Goal: Information Seeking & Learning: Understand process/instructions

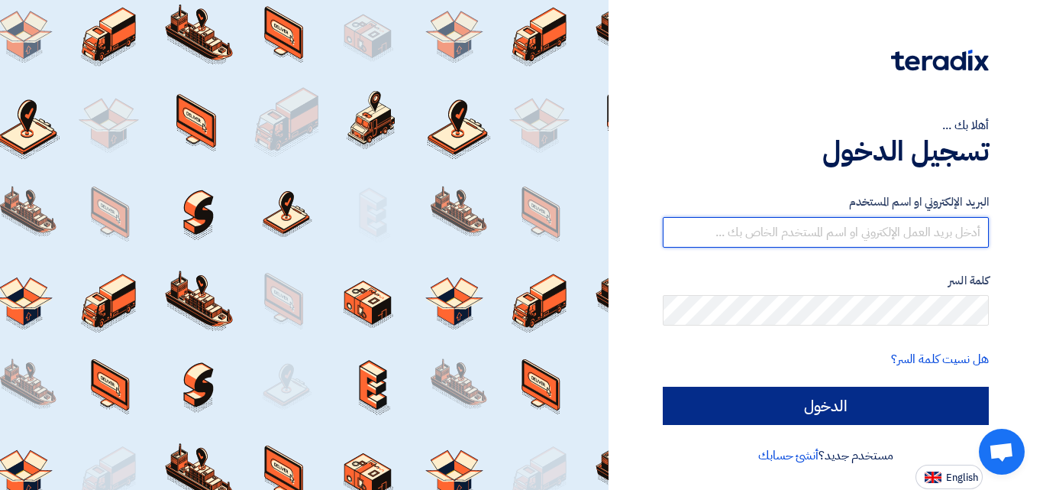
type input "[EMAIL_ADDRESS][DOMAIN_NAME]"
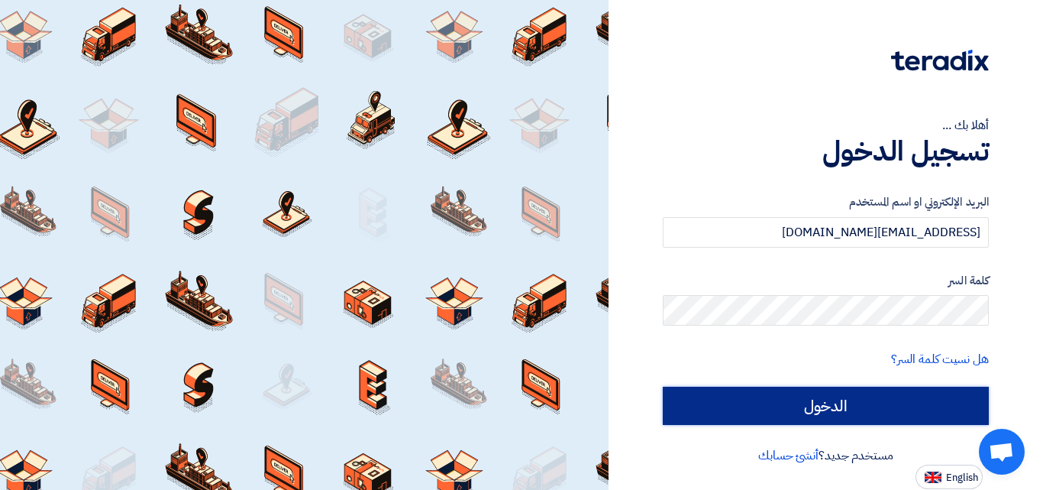
click at [817, 411] on input "الدخول" at bounding box center [826, 406] width 326 height 38
type input "Sign in"
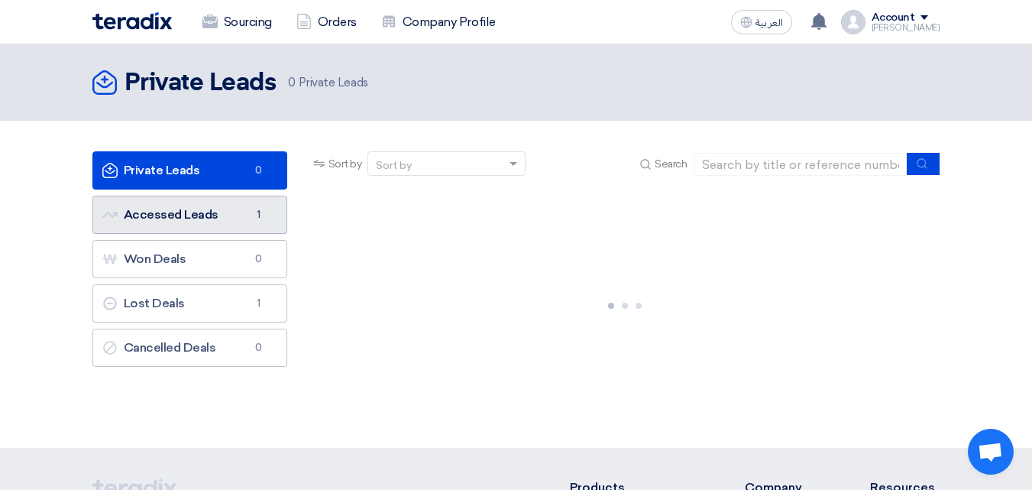
click at [199, 212] on link "Accessed Leads Accessed Leads 1" at bounding box center [189, 215] width 195 height 38
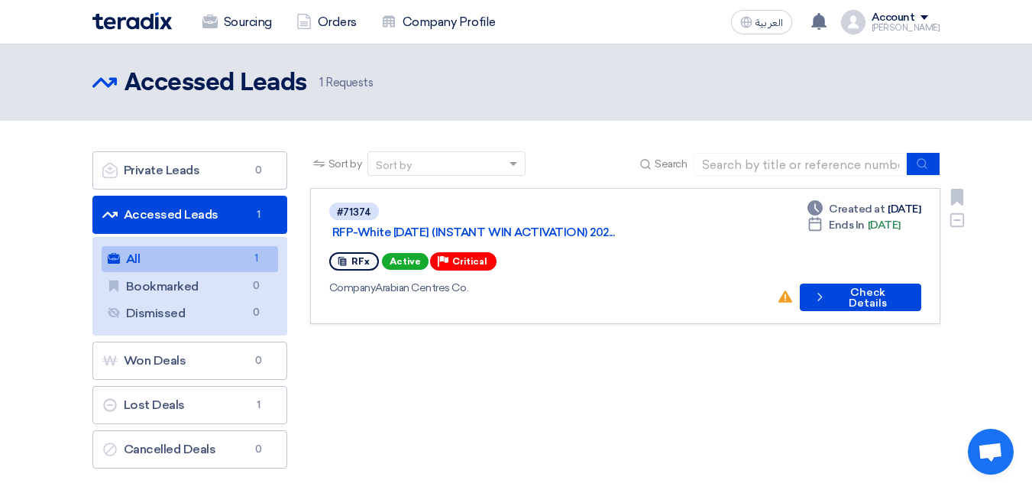
click at [583, 219] on div "#71374 RFP-White [DATE] (INSTANT WIN ACTIVATION) 202..." at bounding box center [547, 221] width 436 height 40
click at [447, 225] on link "RFP-White [DATE] (INSTANT WIN ACTIVATION) 202..." at bounding box center [523, 232] width 382 height 14
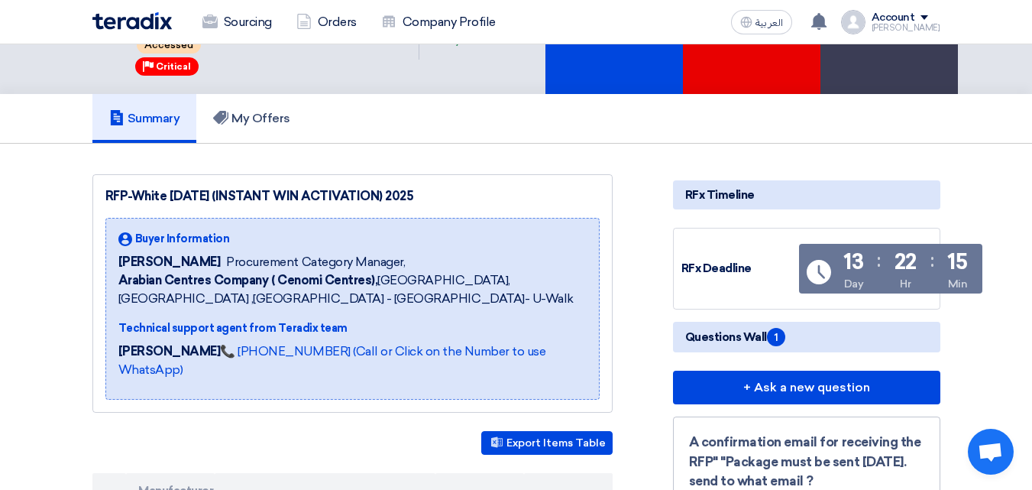
scroll to position [306, 0]
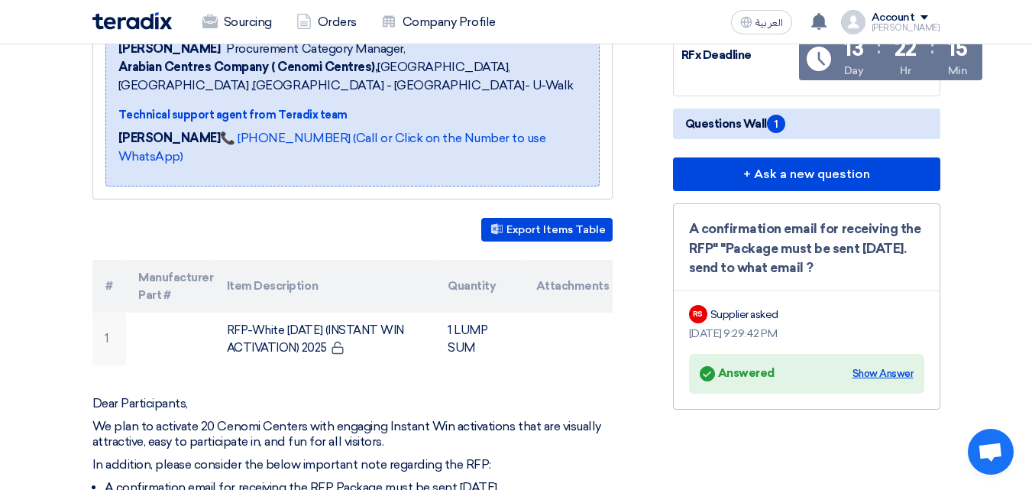
click at [859, 375] on div "Show Answer" at bounding box center [882, 373] width 61 height 15
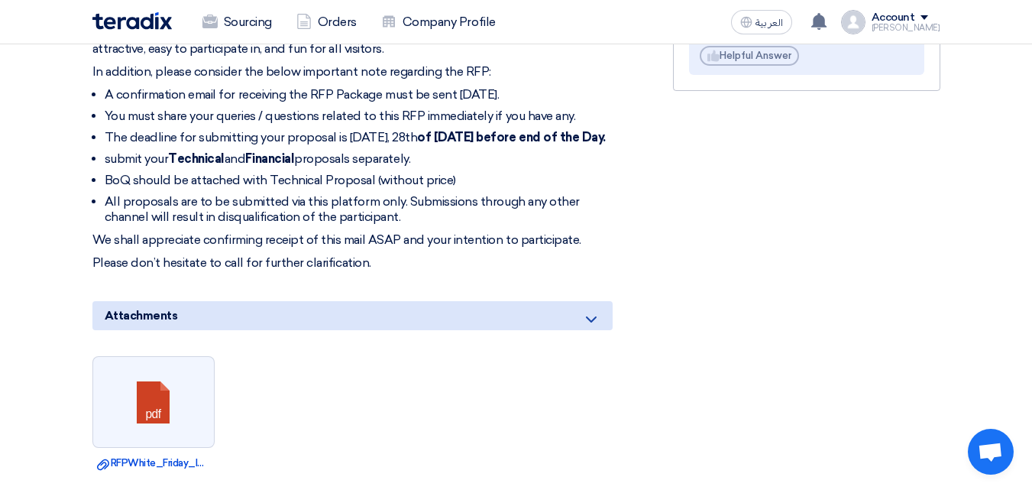
scroll to position [611, 0]
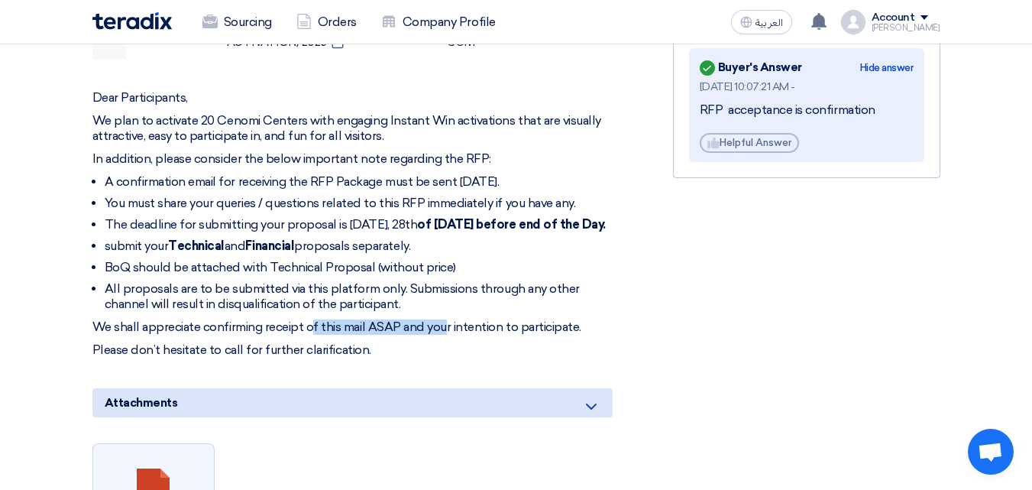
drag, startPoint x: 332, startPoint y: 332, endPoint x: 447, endPoint y: 325, distance: 114.8
click at [447, 325] on p "We shall appreciate confirming receipt of this mail ASAP and your intention to …" at bounding box center [352, 326] width 520 height 15
click at [489, 322] on p "We shall appreciate confirming receipt of this mail ASAP and your intention to …" at bounding box center [352, 326] width 520 height 15
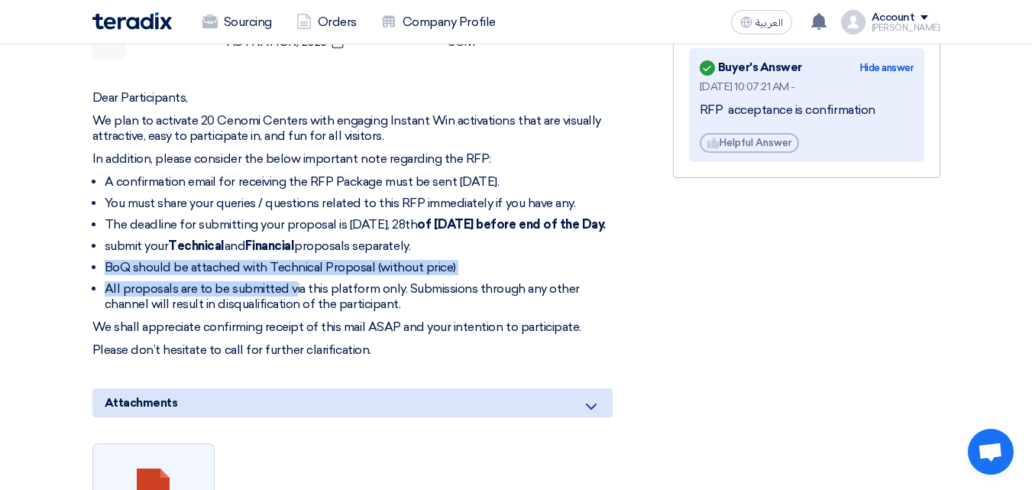
drag, startPoint x: 86, startPoint y: 254, endPoint x: 291, endPoint y: 277, distance: 206.8
click at [291, 277] on div "RFP-White [DATE] (INSTANT WIN ACTIVATION) 2025 Buyer Information [PERSON_NAME] …" at bounding box center [371, 250] width 581 height 1190
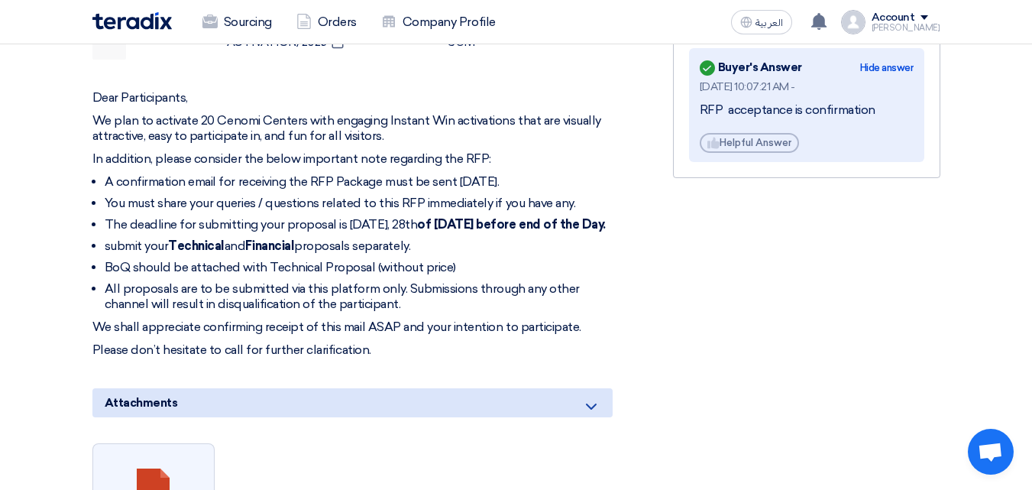
click at [323, 319] on p "We shall appreciate confirming receipt of this mail ASAP and your intention to …" at bounding box center [352, 326] width 520 height 15
drag, startPoint x: 134, startPoint y: 114, endPoint x: 254, endPoint y: 225, distance: 163.8
click at [254, 225] on div "Dear Participants, We plan to activate 20 Cenomi Centers with engaging Instant …" at bounding box center [352, 223] width 520 height 267
click at [244, 273] on ul "A confirmation email for receiving the RFP Package must be sent [DATE]. You mus…" at bounding box center [352, 242] width 520 height 137
drag, startPoint x: 180, startPoint y: 163, endPoint x: 555, endPoint y: 165, distance: 374.3
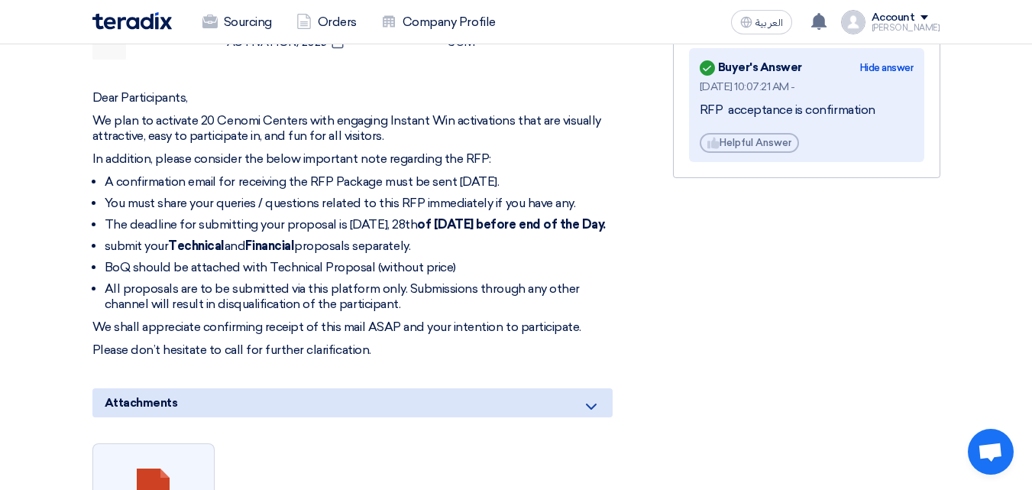
click at [555, 174] on li "A confirmation email for receiving the RFP Package must be sent [DATE]." at bounding box center [359, 181] width 508 height 15
click at [760, 364] on div "RFx Timeline RFx Deadline Time Remaining 13 Day : 22 Hr : 15 Min Questions Wall…" at bounding box center [807, 250] width 290 height 1190
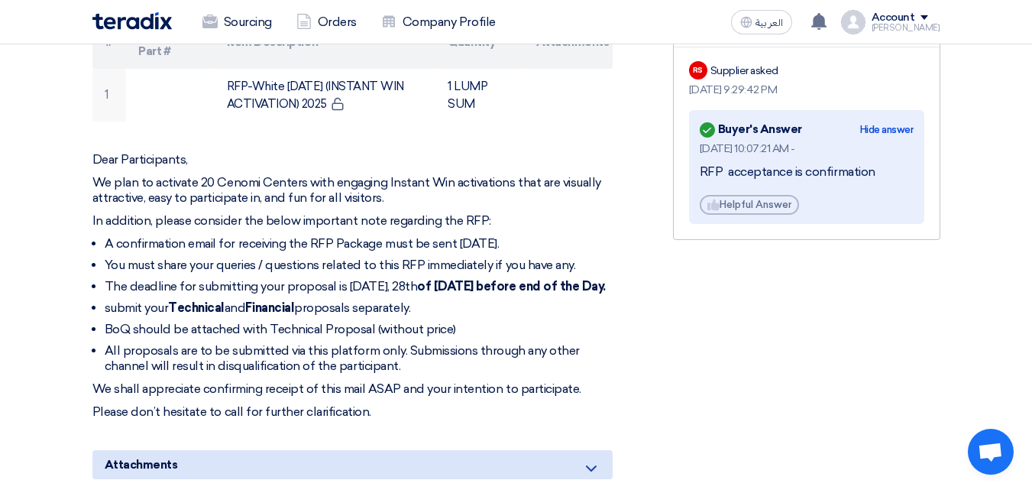
scroll to position [458, 0]
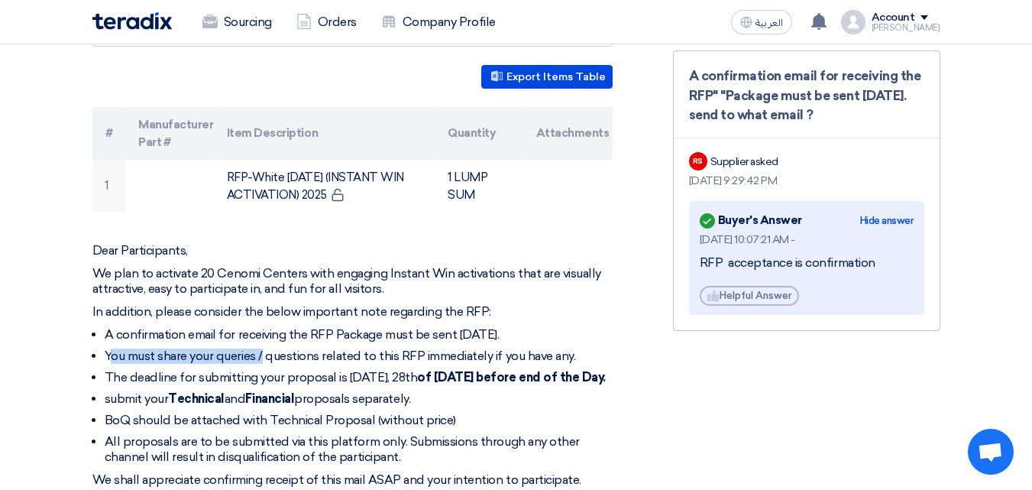
drag, startPoint x: 109, startPoint y: 331, endPoint x: 264, endPoint y: 341, distance: 155.4
click at [264, 348] on li "You must share your queries / questions related to this RFP immediately if you …" at bounding box center [359, 355] width 508 height 15
click at [425, 348] on li "You must share your queries / questions related to this RFP immediately if you …" at bounding box center [359, 355] width 508 height 15
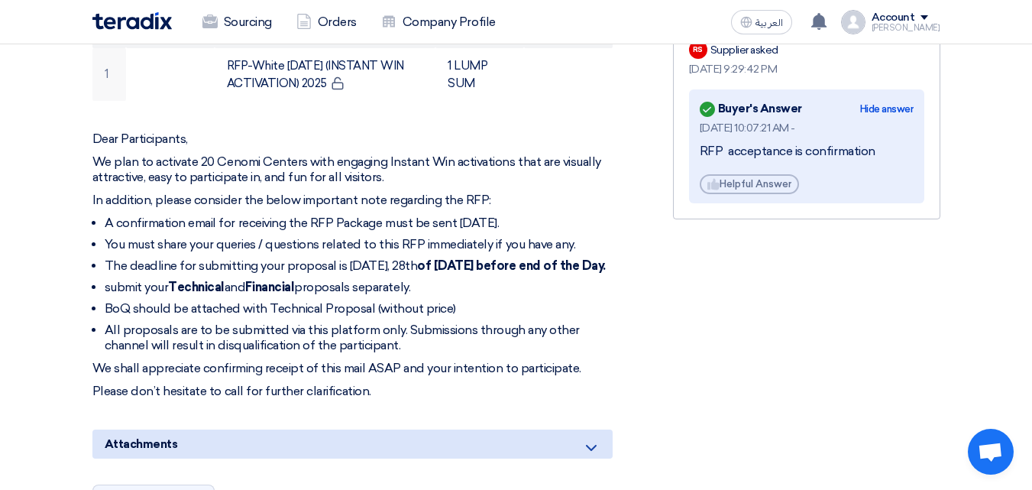
scroll to position [535, 0]
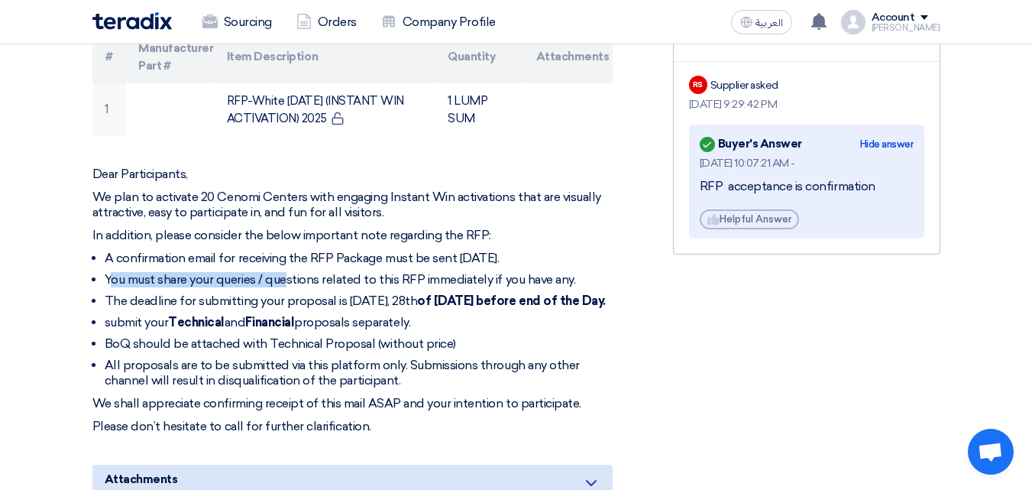
drag, startPoint x: 108, startPoint y: 256, endPoint x: 286, endPoint y: 253, distance: 178.0
click at [286, 253] on ul "A confirmation email for receiving the RFP Package must be sent [DATE]. You mus…" at bounding box center [352, 319] width 520 height 137
click at [286, 251] on li "A confirmation email for receiving the RFP Package must be sent [DATE]." at bounding box center [359, 258] width 508 height 15
click at [202, 251] on ul "A confirmation email for receiving the RFP Package must be sent [DATE]. You mus…" at bounding box center [352, 319] width 520 height 137
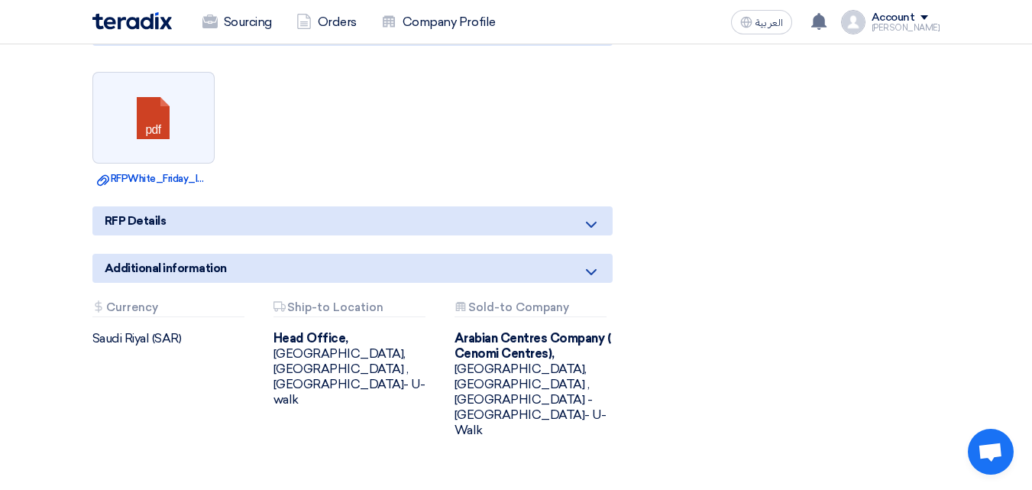
scroll to position [991, 0]
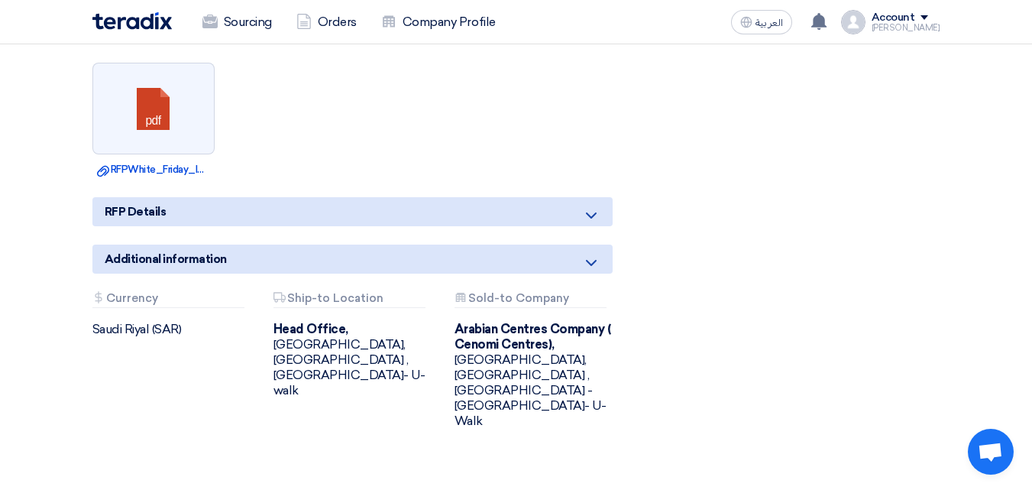
click at [594, 216] on icon at bounding box center [591, 215] width 18 height 18
click at [590, 206] on icon at bounding box center [591, 215] width 18 height 18
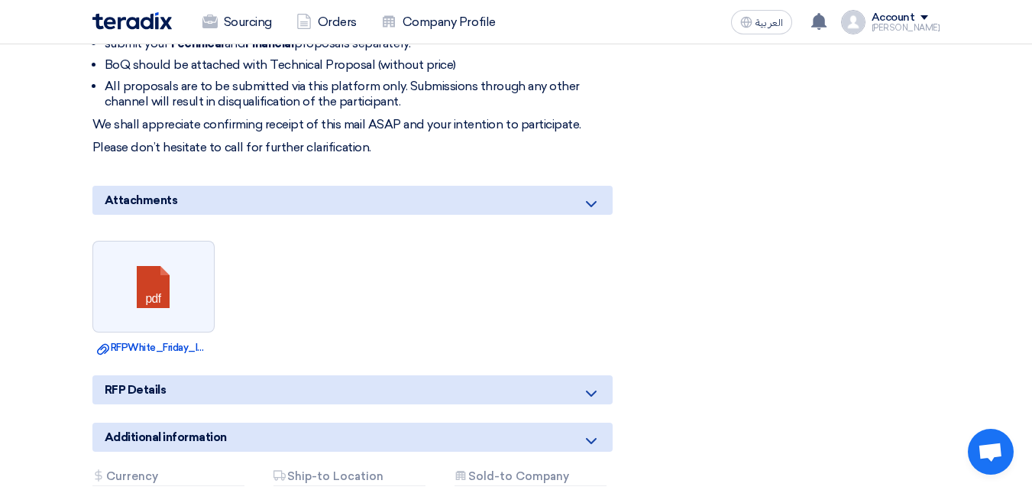
scroll to position [840, 0]
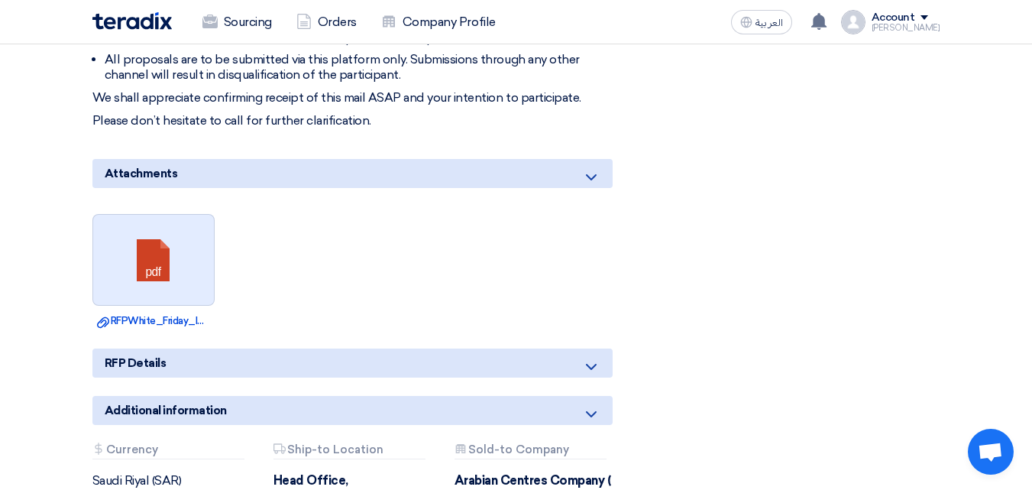
click at [175, 273] on link at bounding box center [154, 261] width 122 height 92
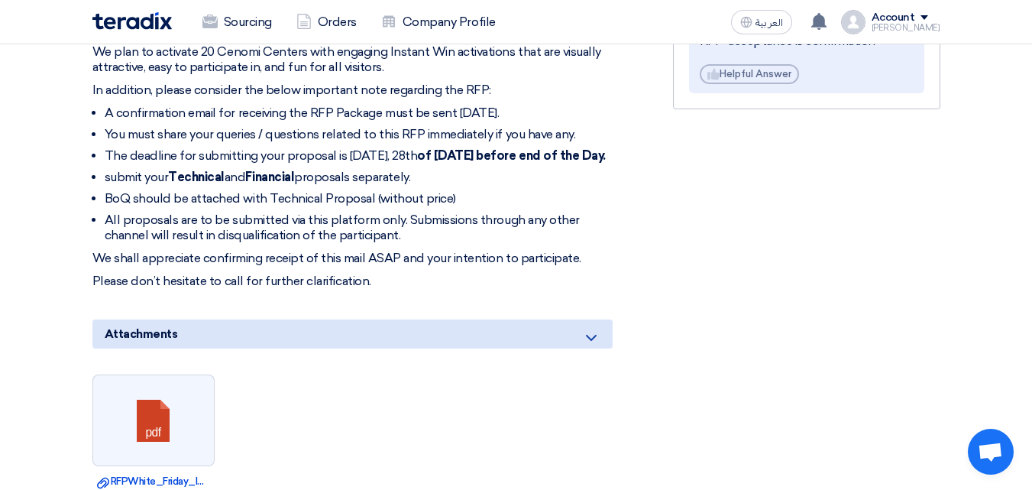
scroll to position [687, 0]
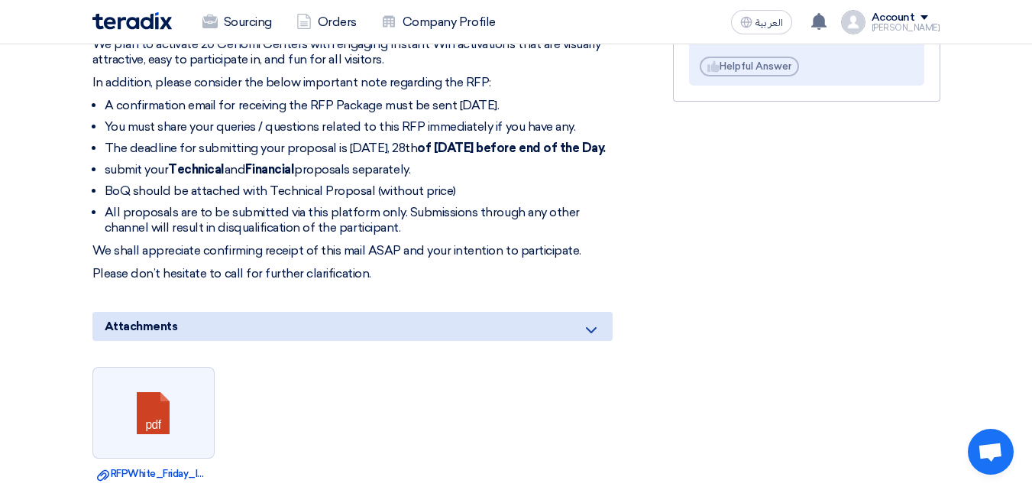
click at [136, 205] on li "All proposals are to be submitted via this platform only. Submissions through a…" at bounding box center [359, 220] width 508 height 31
click at [137, 205] on li "All proposals are to be submitted via this platform only. Submissions through a…" at bounding box center [359, 220] width 508 height 31
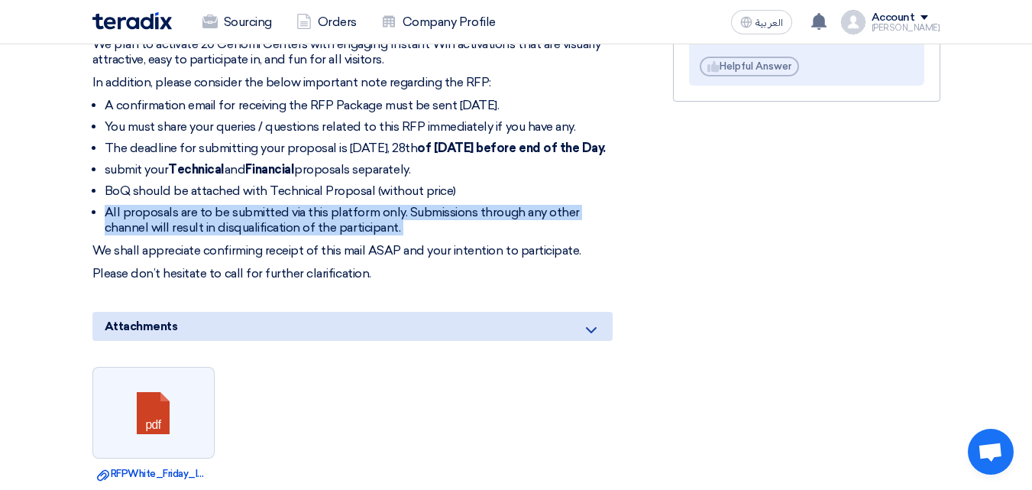
click at [137, 205] on li "All proposals are to be submitted via this platform only. Submissions through a…" at bounding box center [359, 220] width 508 height 31
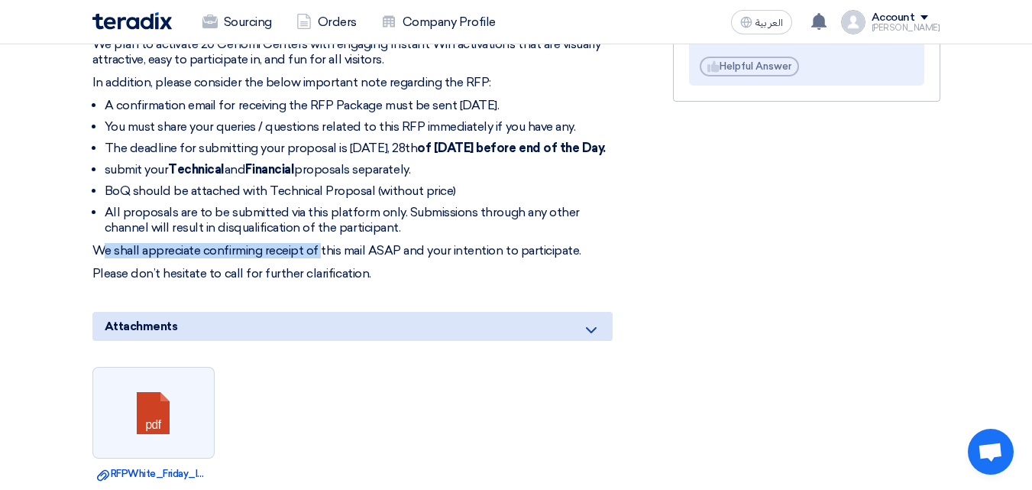
drag, startPoint x: 105, startPoint y: 243, endPoint x: 319, endPoint y: 238, distance: 213.2
click at [319, 238] on div "Dear Participants, We plan to activate 20 Cenomi Centers with engaging Instant …" at bounding box center [352, 147] width 520 height 267
click at [324, 245] on p "We shall appreciate confirming receipt of this mail ASAP and your intention to …" at bounding box center [352, 250] width 520 height 15
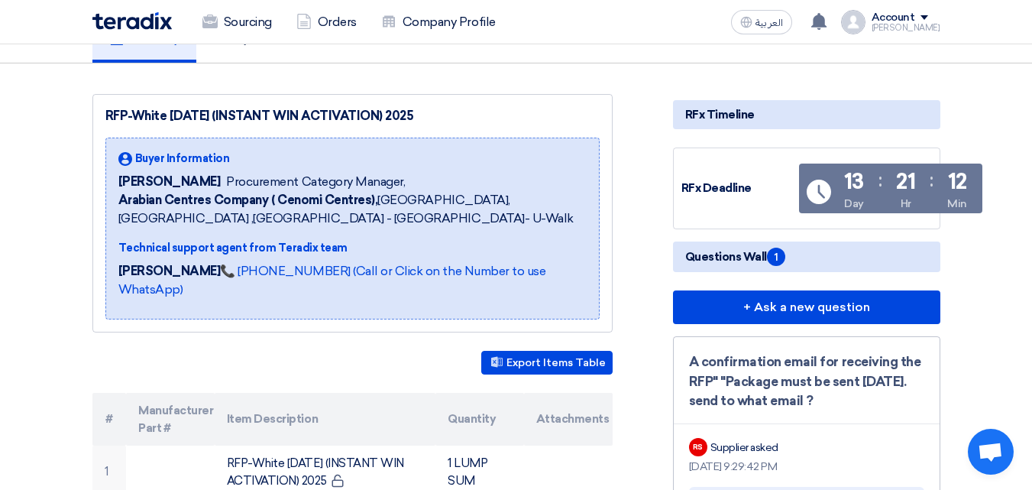
scroll to position [76, 0]
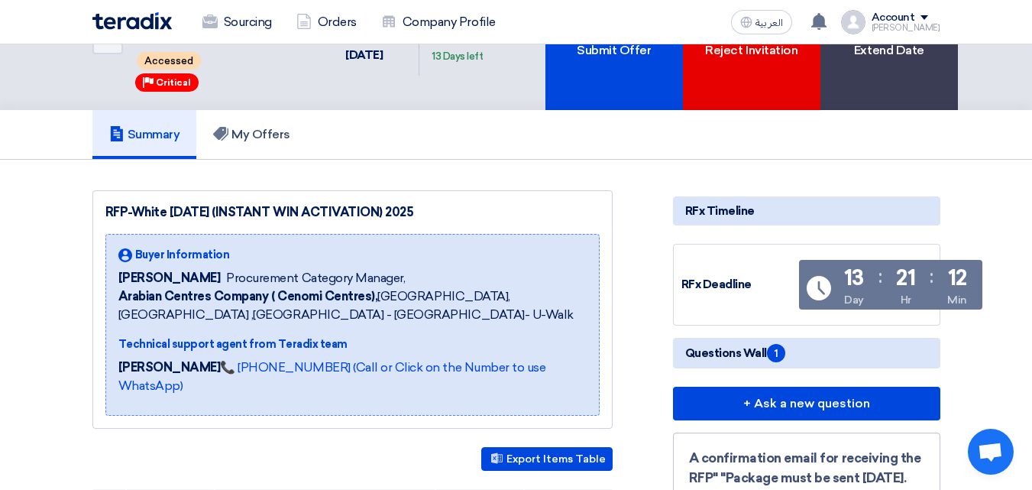
drag, startPoint x: 109, startPoint y: 280, endPoint x: 222, endPoint y: 277, distance: 112.3
click at [222, 277] on div "Buyer Information [PERSON_NAME] Procurement Category Manager, Arabian Centres C…" at bounding box center [352, 325] width 494 height 182
click at [196, 267] on div "Buyer Information [PERSON_NAME] Procurement Category Manager, Arabian Centres C…" at bounding box center [352, 285] width 468 height 77
drag, startPoint x: 99, startPoint y: 214, endPoint x: 202, endPoint y: 215, distance: 102.4
click at [202, 215] on div "RFP-White [DATE] (INSTANT WIN ACTIVATION) 2025 Buyer Information [PERSON_NAME] …" at bounding box center [352, 309] width 520 height 238
